Goal: Task Accomplishment & Management: Manage account settings

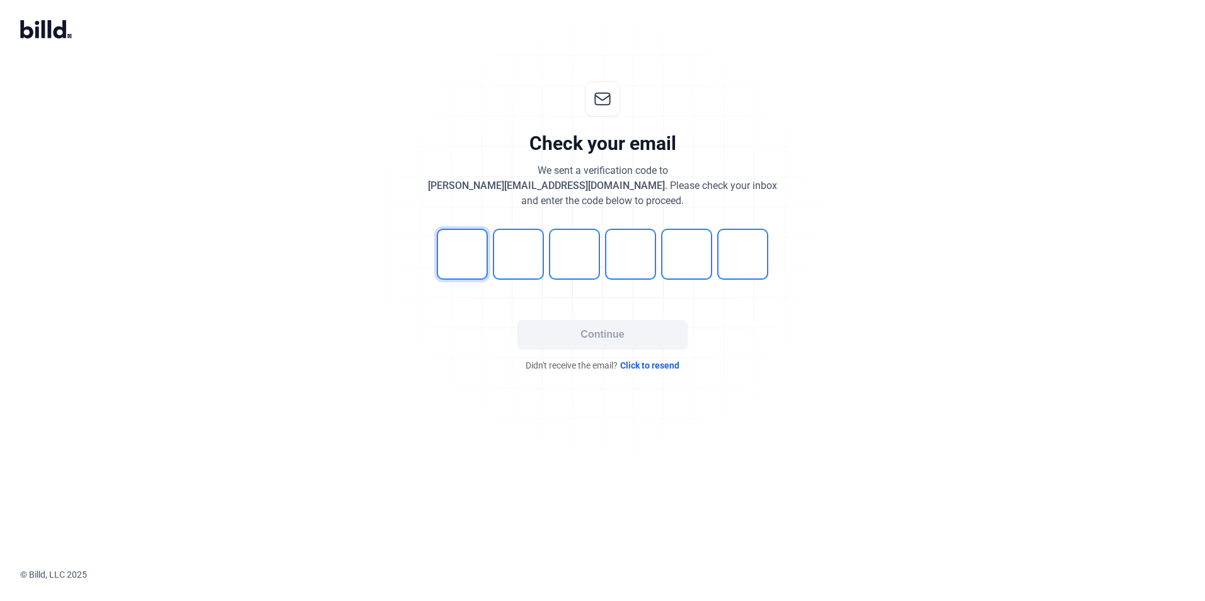
click at [462, 251] on input "tel" at bounding box center [462, 254] width 51 height 51
type input "7"
type input "6"
type input "2"
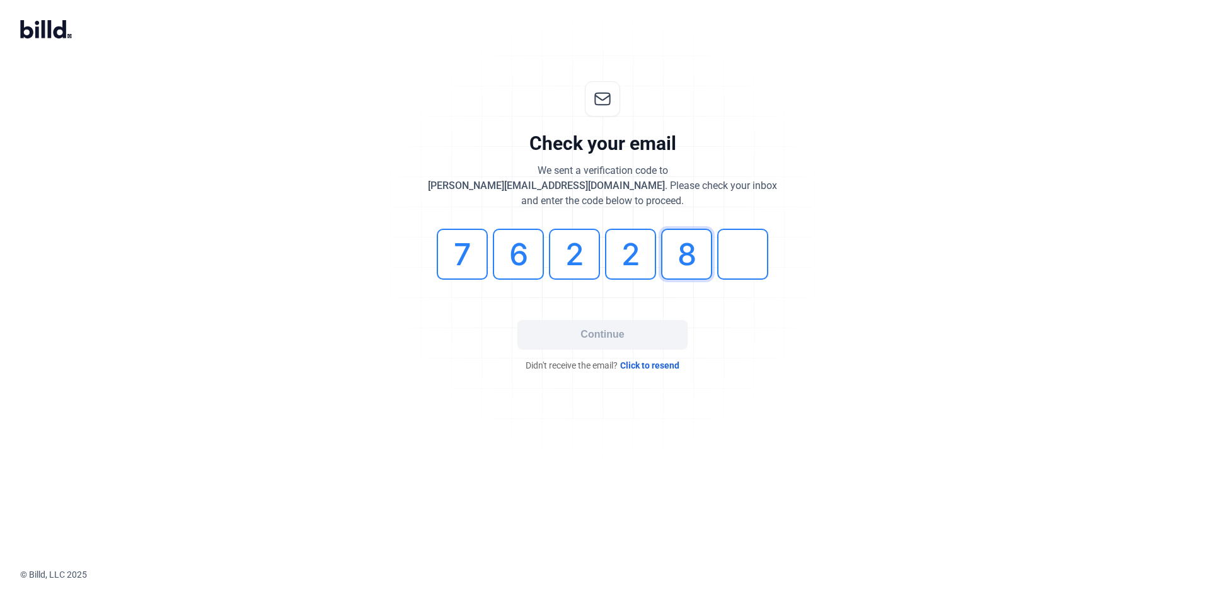
type input "8"
type input "7"
click at [643, 341] on button "Continue" at bounding box center [602, 334] width 170 height 29
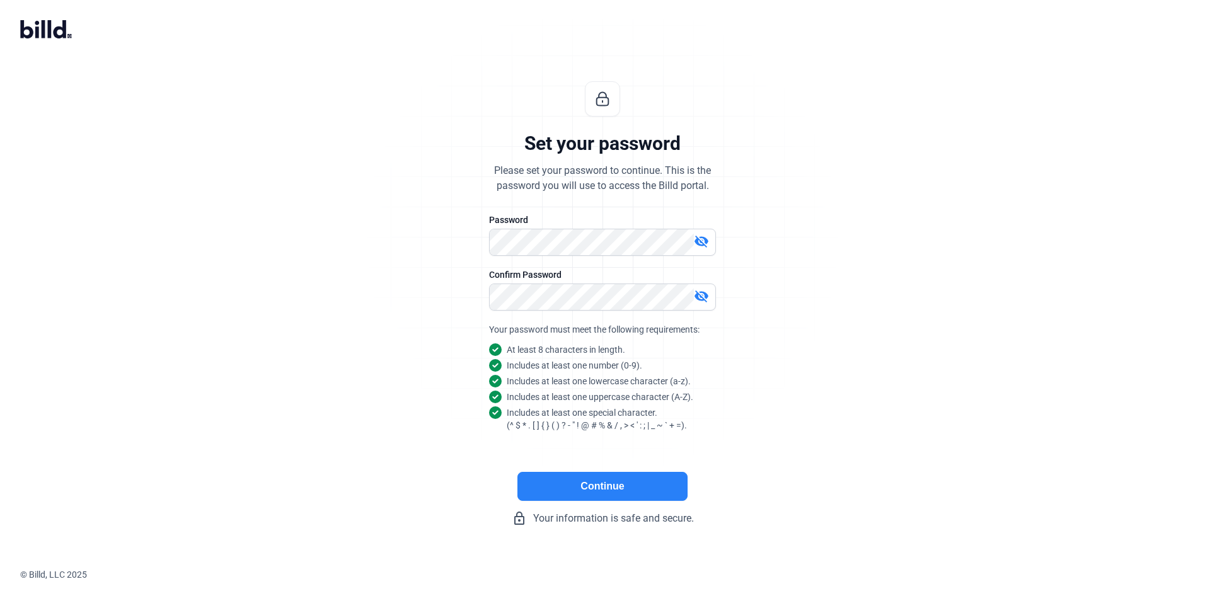
click at [588, 485] on button "Continue" at bounding box center [602, 486] width 170 height 29
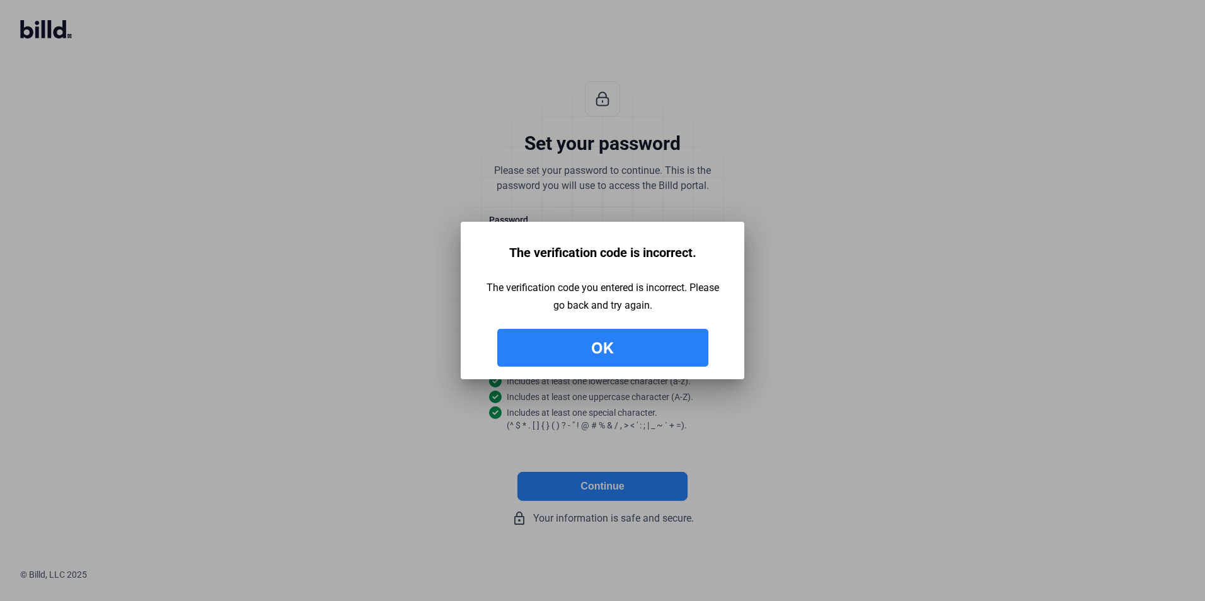
click at [614, 343] on button "Ok" at bounding box center [602, 348] width 211 height 38
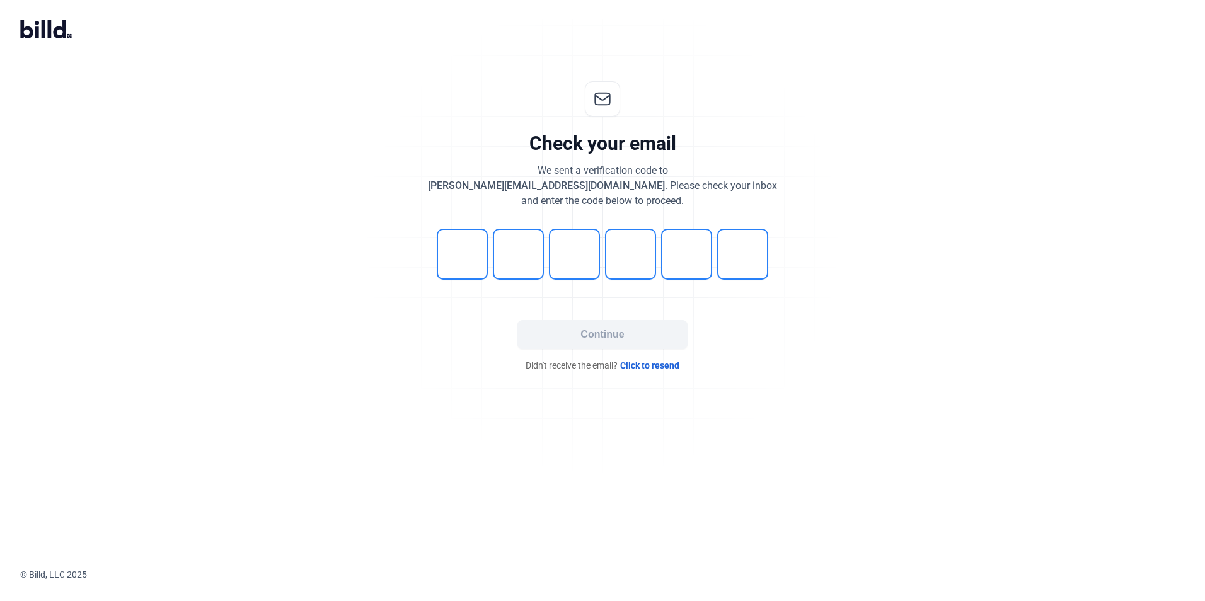
click at [464, 254] on input "tel" at bounding box center [462, 254] width 51 height 51
click at [469, 258] on input "tel" at bounding box center [462, 254] width 51 height 51
type input "0"
type input "8"
type input "2"
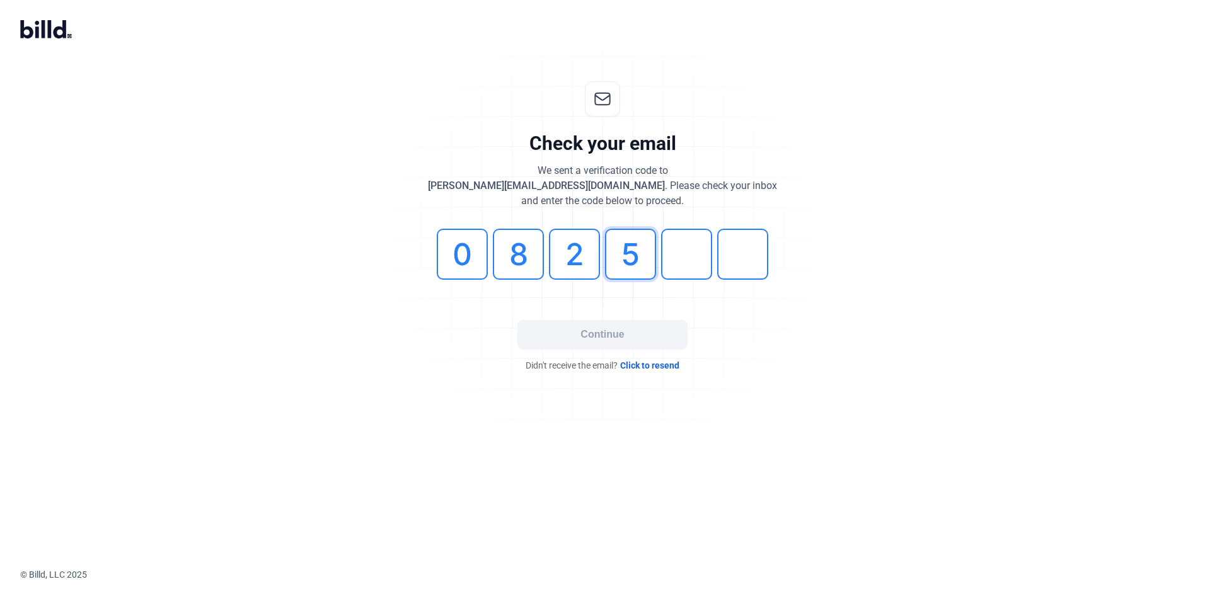
type input "5"
type input "3"
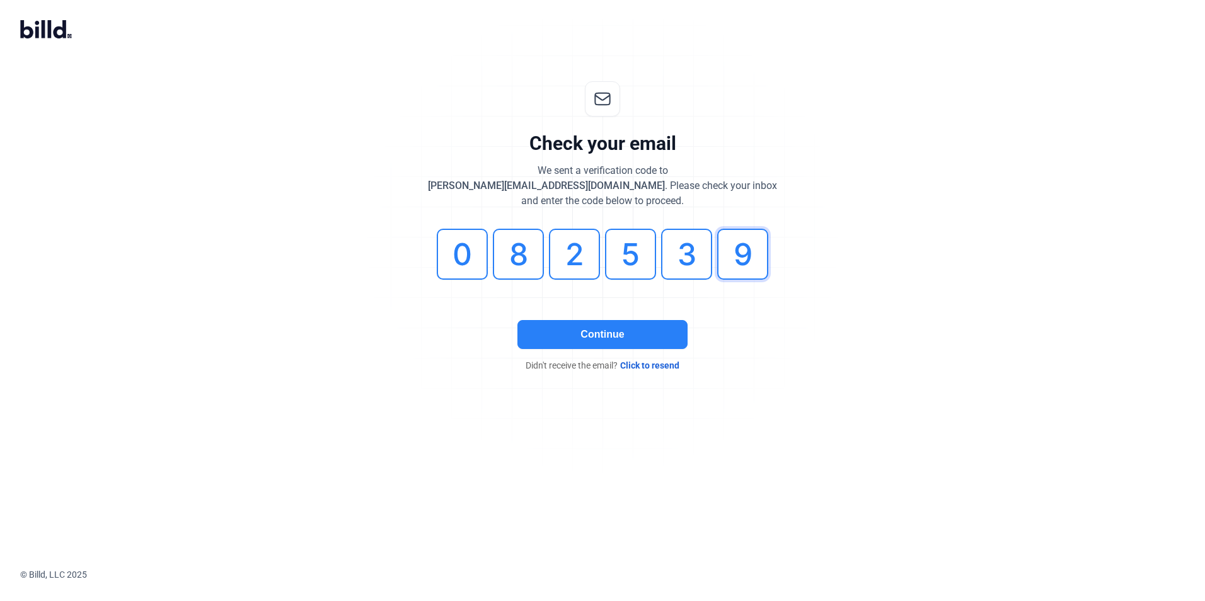
type input "9"
click at [595, 326] on button "Continue" at bounding box center [602, 334] width 170 height 29
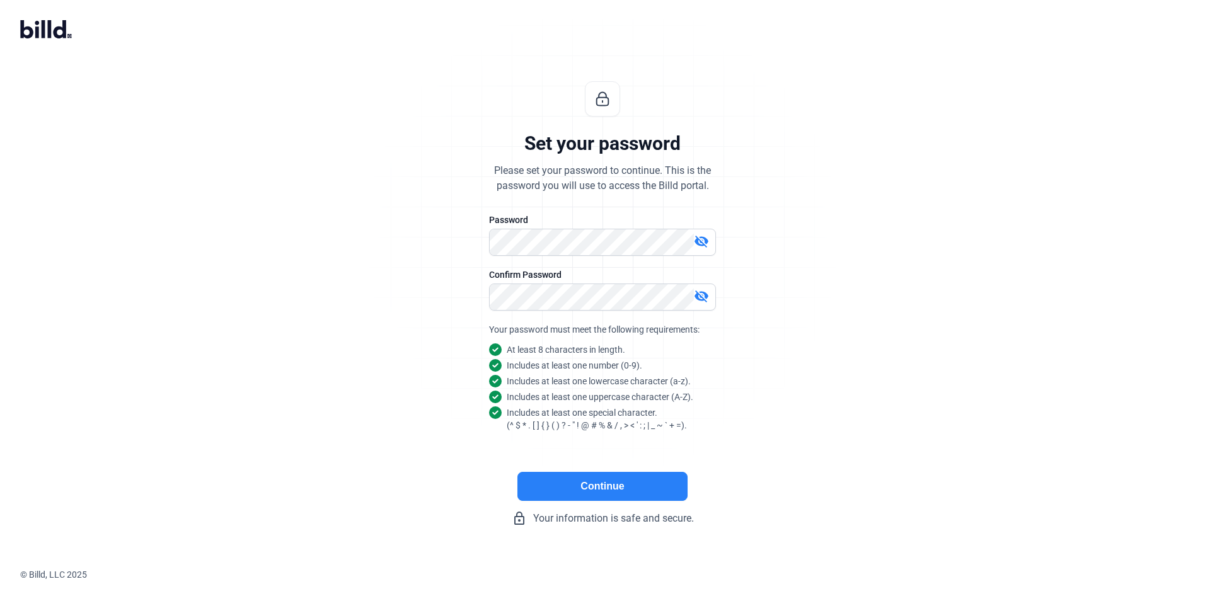
click at [604, 493] on button "Continue" at bounding box center [602, 486] width 170 height 29
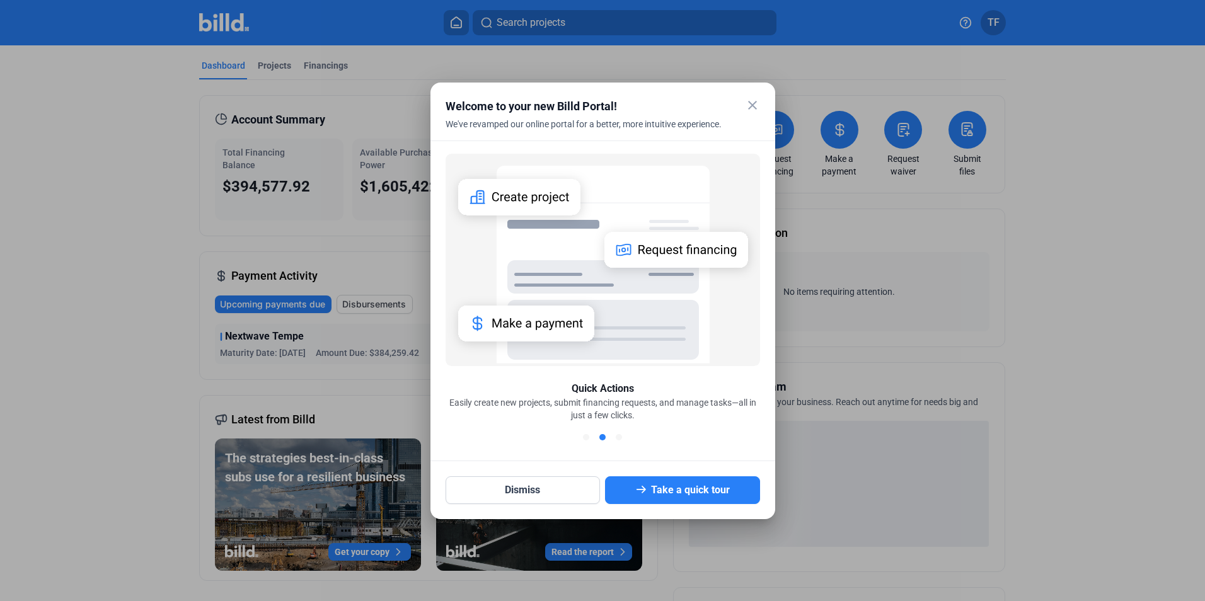
click at [753, 108] on mat-icon "close" at bounding box center [752, 105] width 15 height 15
